Goal: Information Seeking & Learning: Learn about a topic

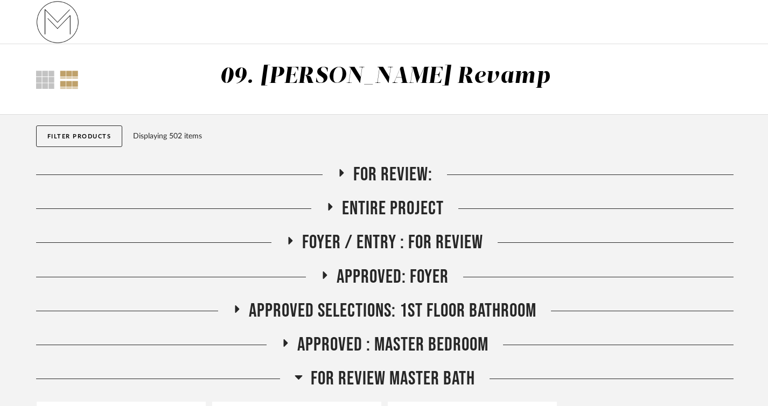
click at [361, 173] on span "For Review:" at bounding box center [392, 174] width 79 height 23
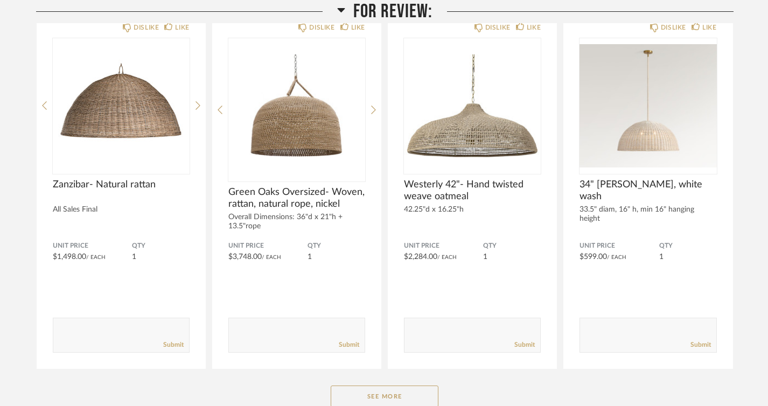
scroll to position [184, 0]
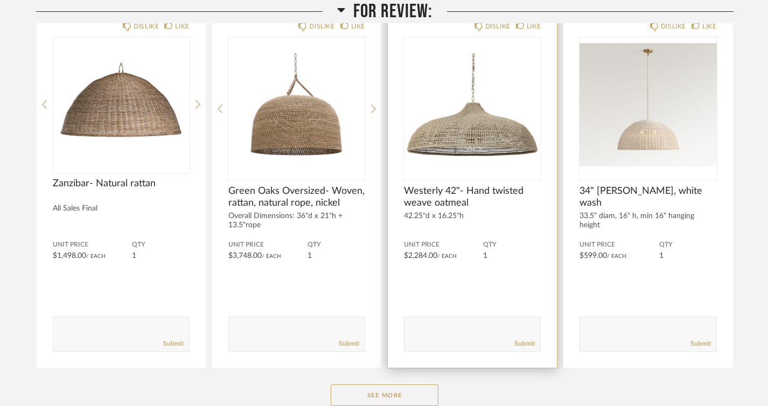
click at [478, 119] on img "0" at bounding box center [472, 104] width 137 height 135
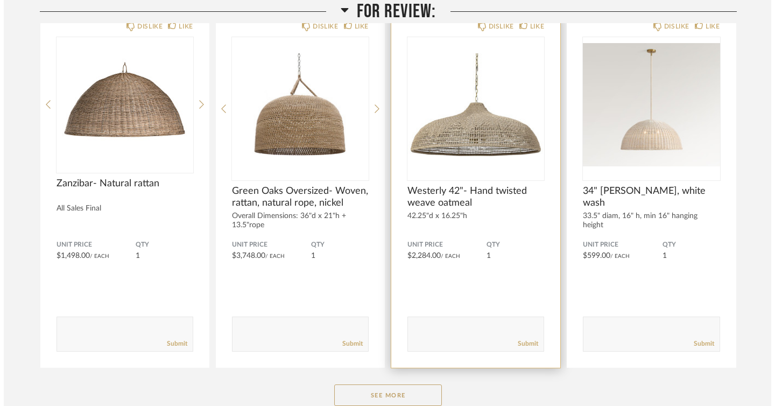
scroll to position [0, 0]
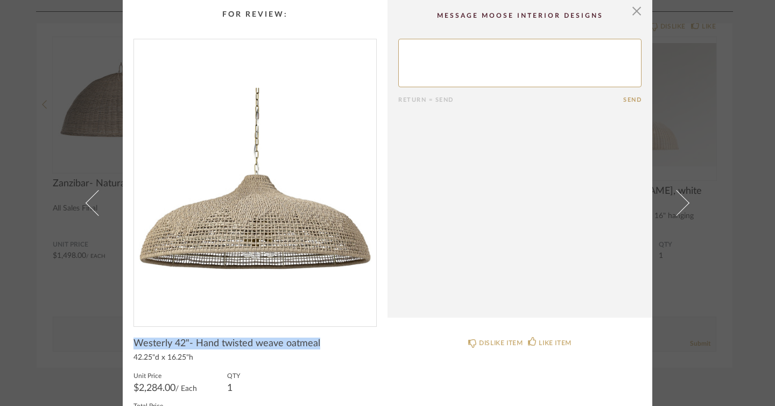
drag, startPoint x: 128, startPoint y: 342, endPoint x: 320, endPoint y: 340, distance: 191.7
click at [320, 340] on cpp-summary-info "Westerly 42"- Hand twisted weave oatmeal 42.25"d x 16.25"h Unit Price $2,284.00…" at bounding box center [255, 381] width 265 height 109
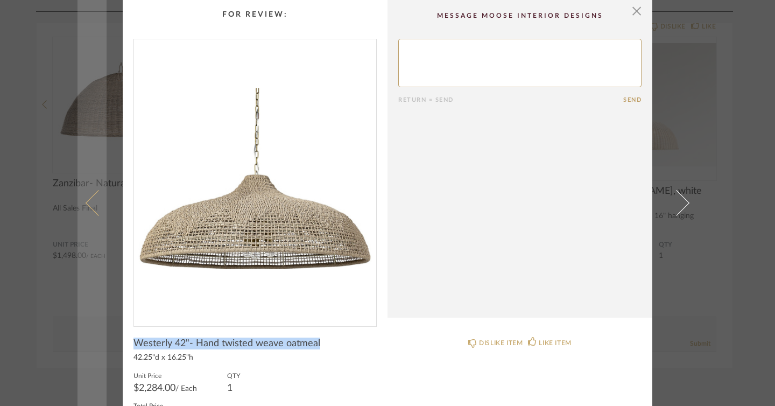
click at [82, 117] on link at bounding box center [92, 203] width 29 height 406
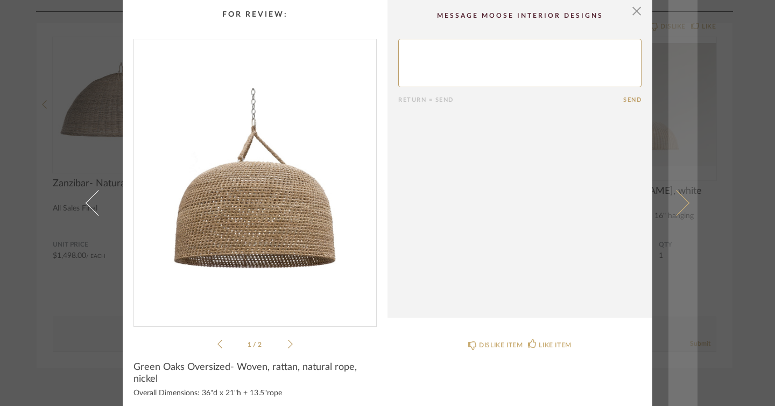
click at [670, 87] on link at bounding box center [683, 203] width 29 height 406
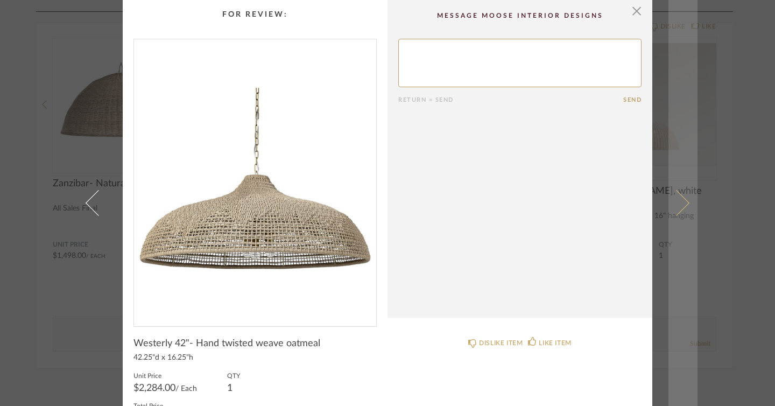
click at [689, 90] on link at bounding box center [683, 203] width 29 height 406
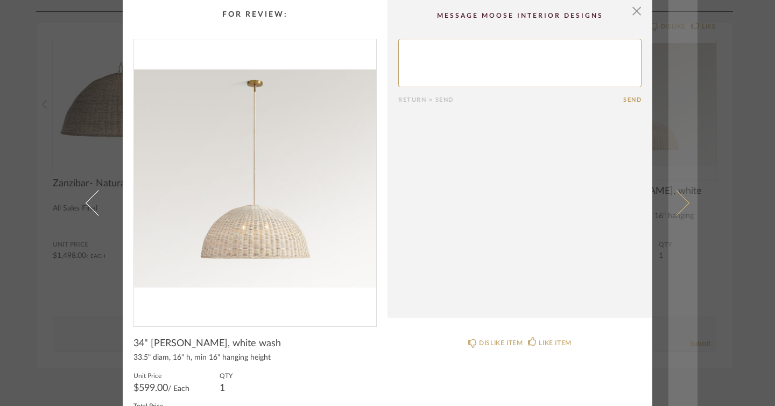
click at [677, 204] on span at bounding box center [677, 203] width 26 height 26
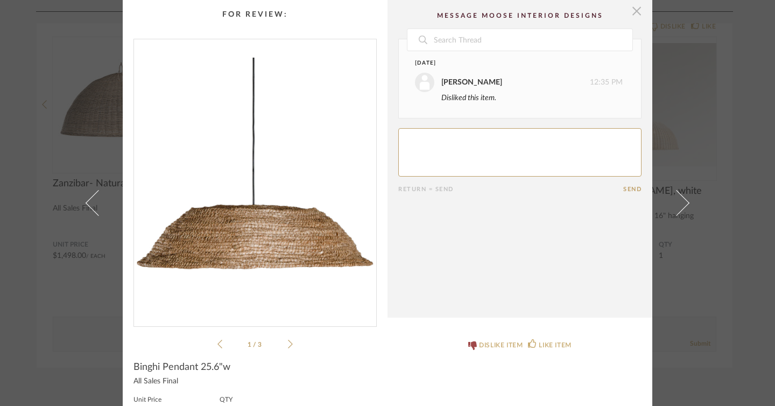
click at [634, 17] on span "button" at bounding box center [637, 11] width 22 height 22
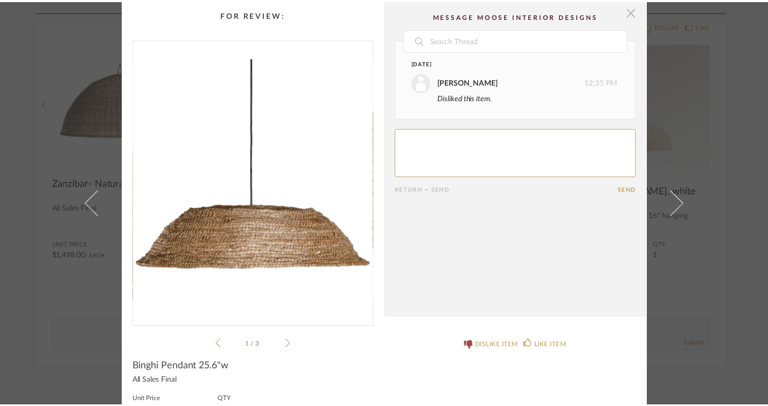
scroll to position [184, 0]
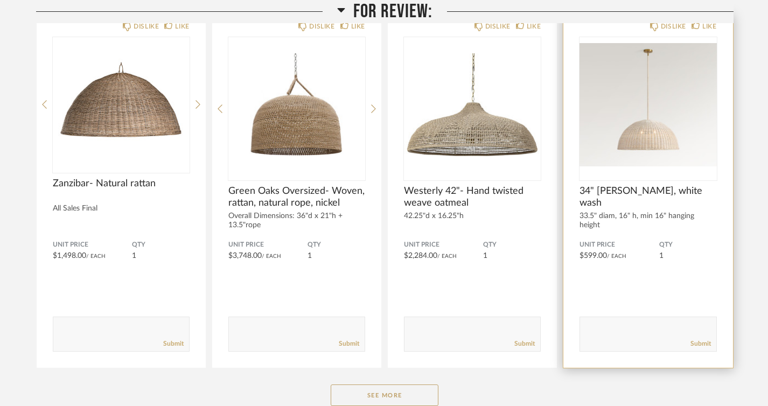
click at [633, 137] on img "0" at bounding box center [647, 104] width 137 height 135
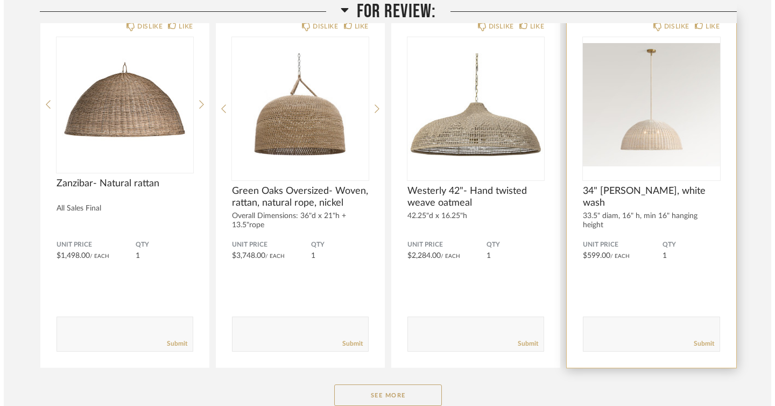
scroll to position [0, 0]
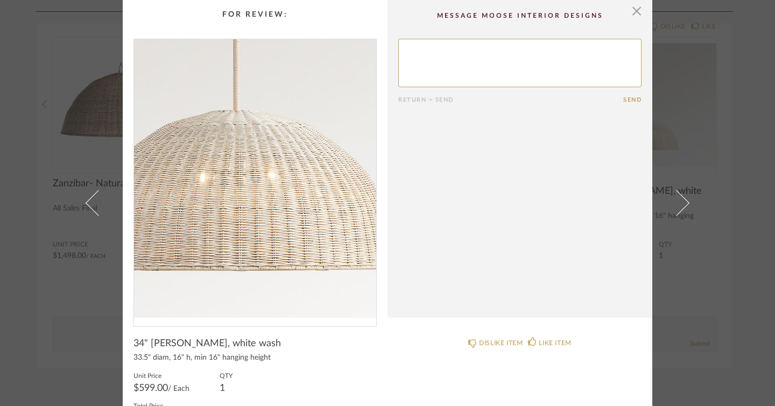
click at [257, 228] on img "0" at bounding box center [255, 178] width 242 height 278
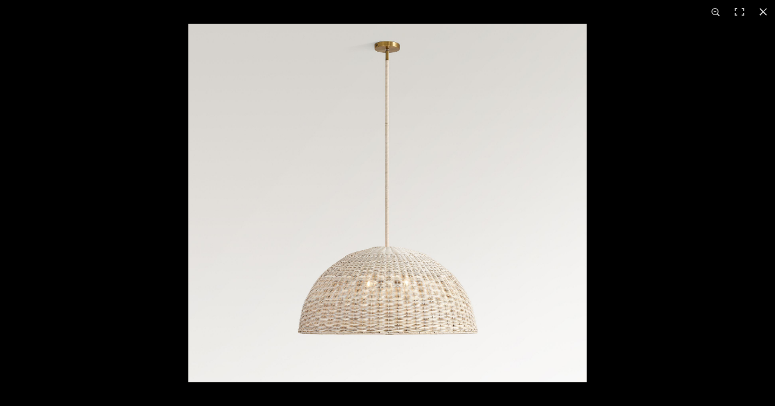
click at [334, 301] on img at bounding box center [387, 203] width 398 height 359
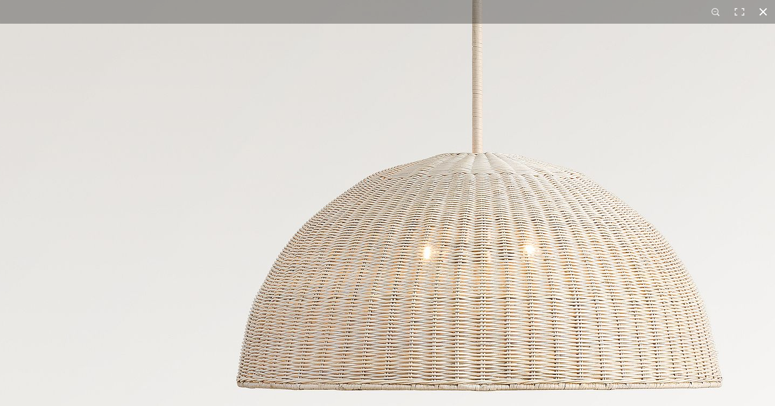
click at [762, 16] on button at bounding box center [764, 12] width 24 height 24
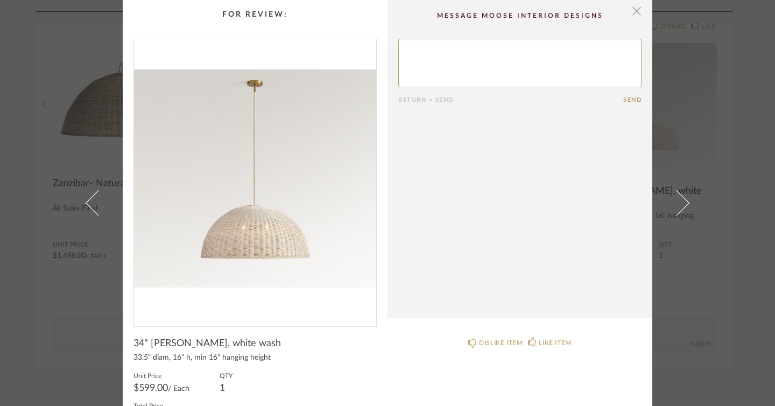
click at [633, 16] on span "button" at bounding box center [637, 11] width 22 height 22
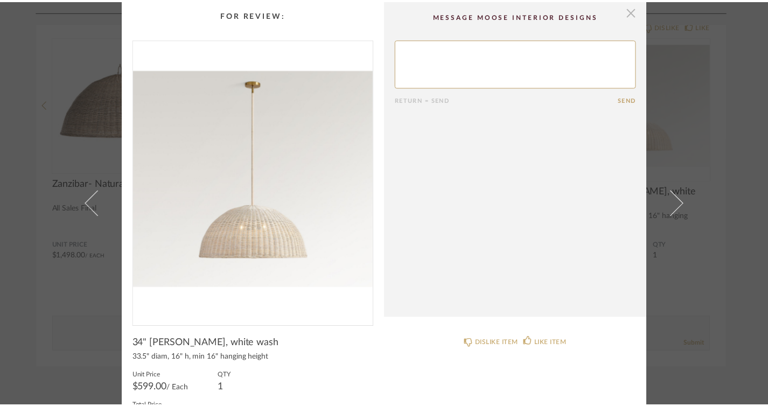
scroll to position [184, 0]
